Goal: Navigation & Orientation: Find specific page/section

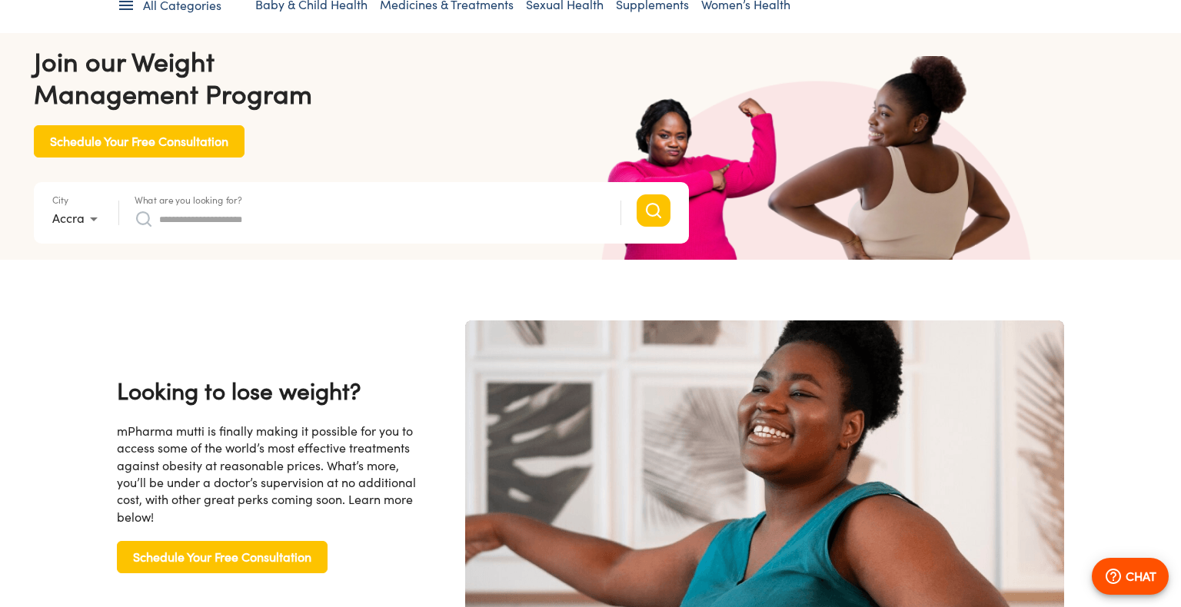
scroll to position [155, 0]
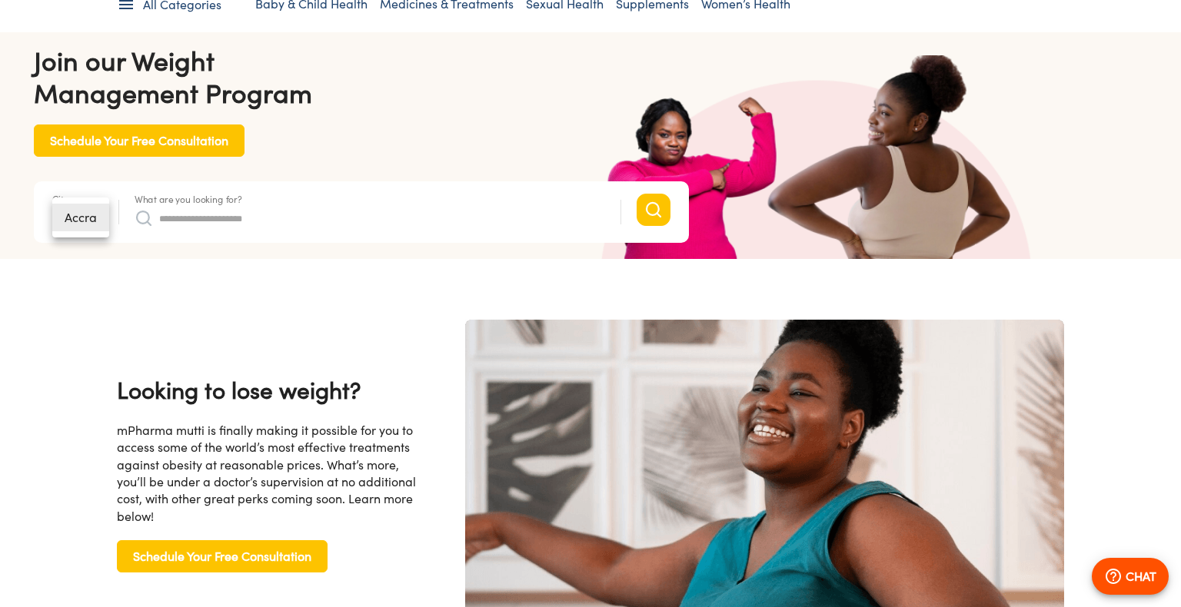
click at [194, 302] on div at bounding box center [590, 303] width 1181 height 607
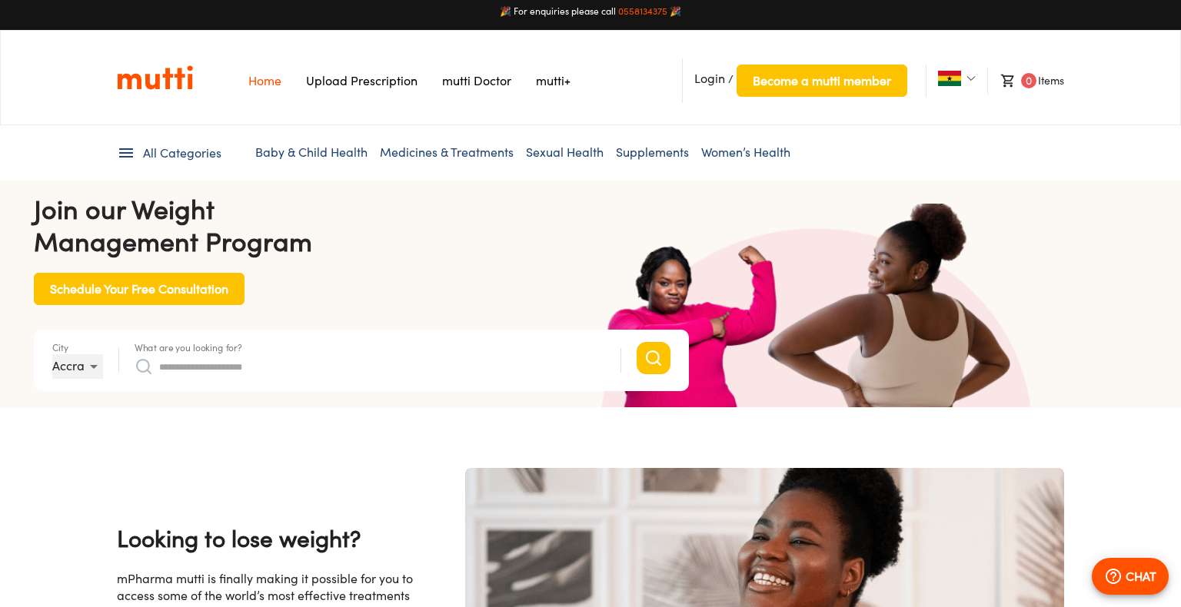
scroll to position [0, 0]
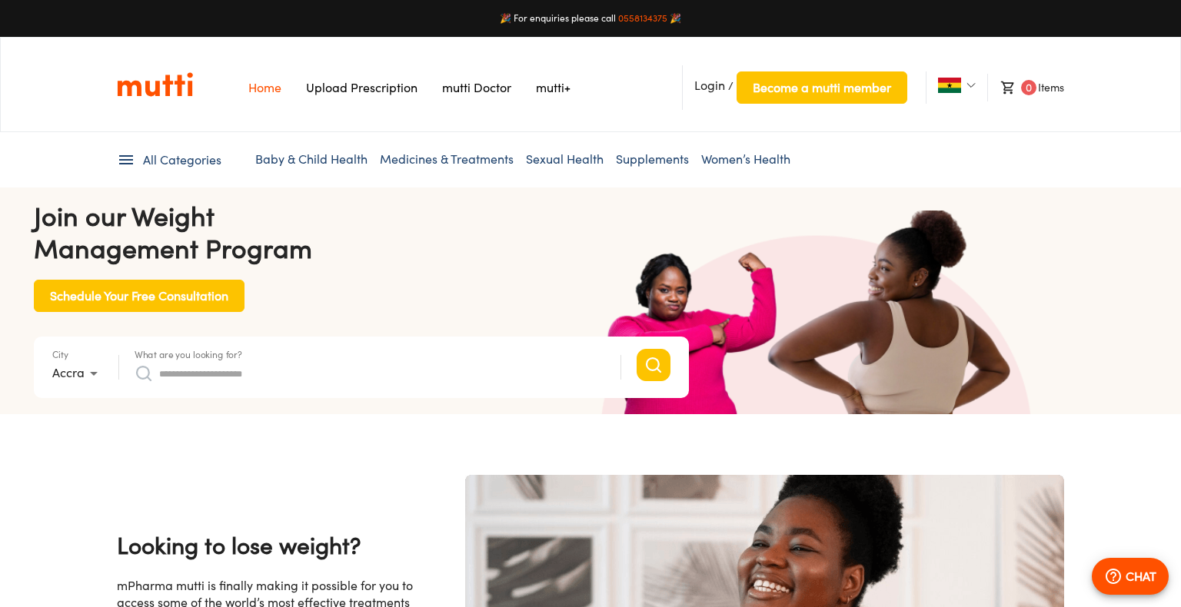
click at [305, 157] on link "Baby & Child Health" at bounding box center [311, 158] width 112 height 15
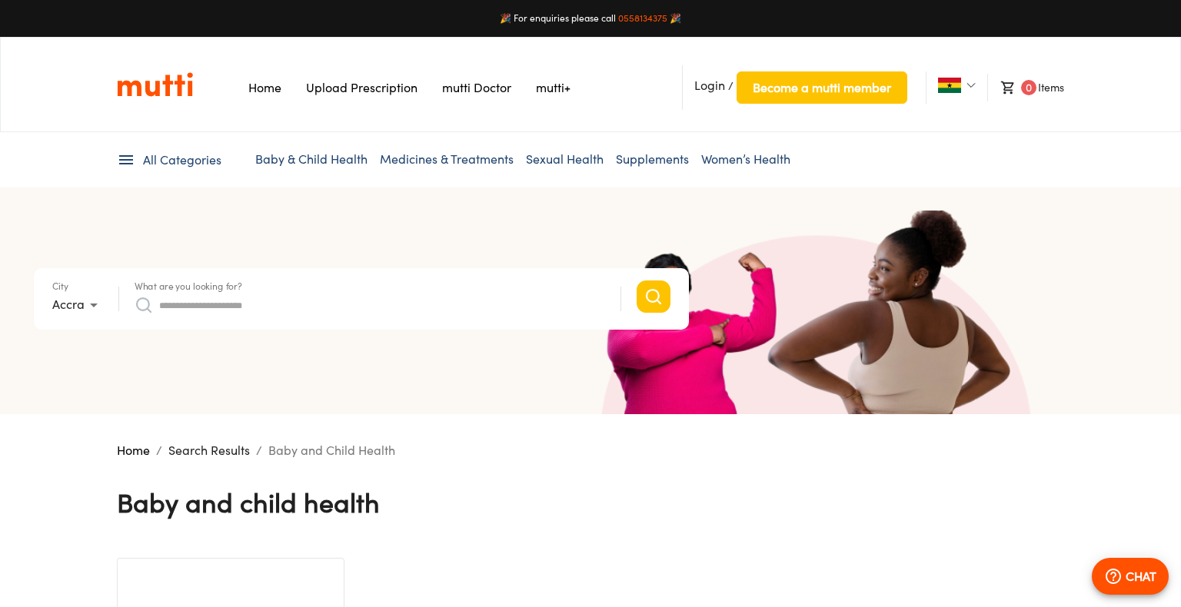
click at [373, 88] on link "Upload Prescription" at bounding box center [362, 87] width 112 height 15
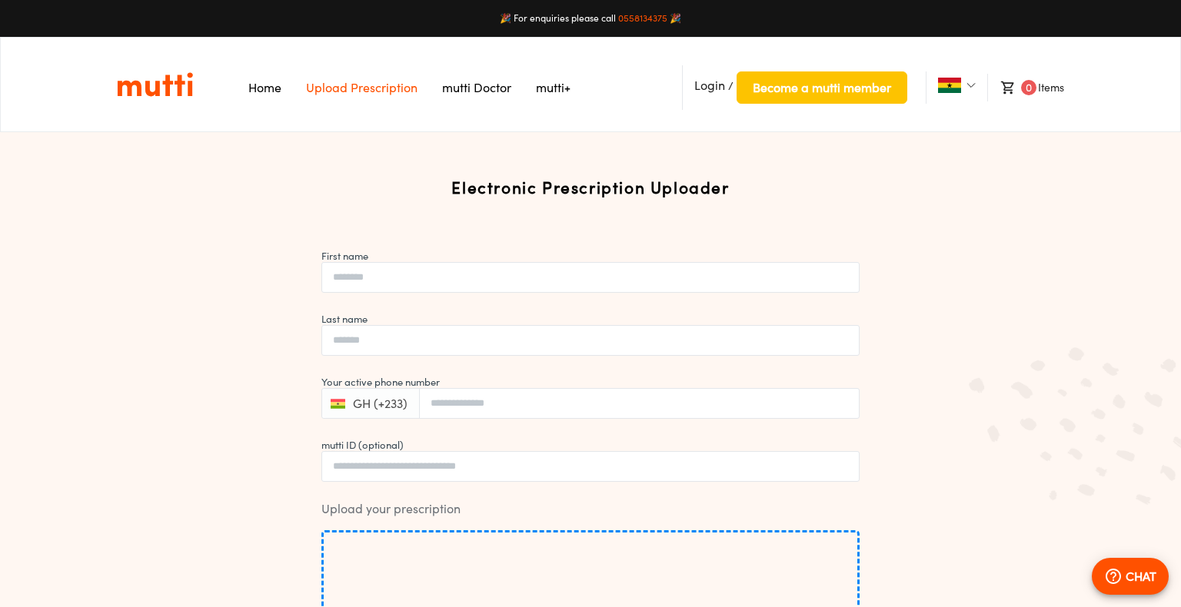
click at [553, 85] on link "mutti+" at bounding box center [553, 87] width 35 height 15
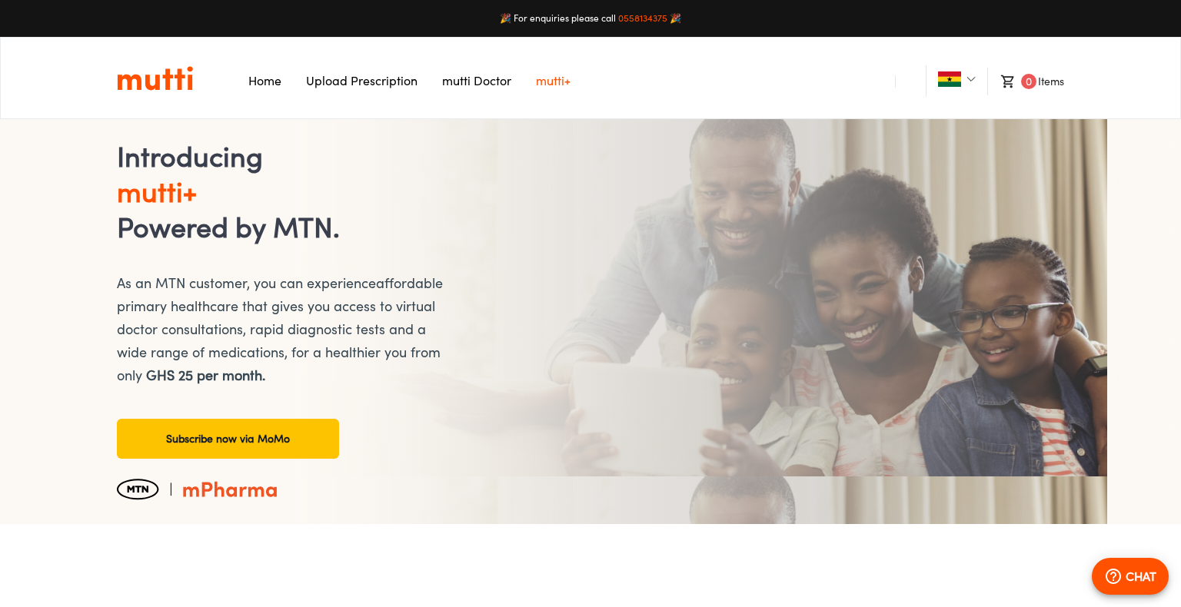
click at [474, 88] on link "mutti Doctor" at bounding box center [476, 80] width 69 height 15
